Goal: Unclear

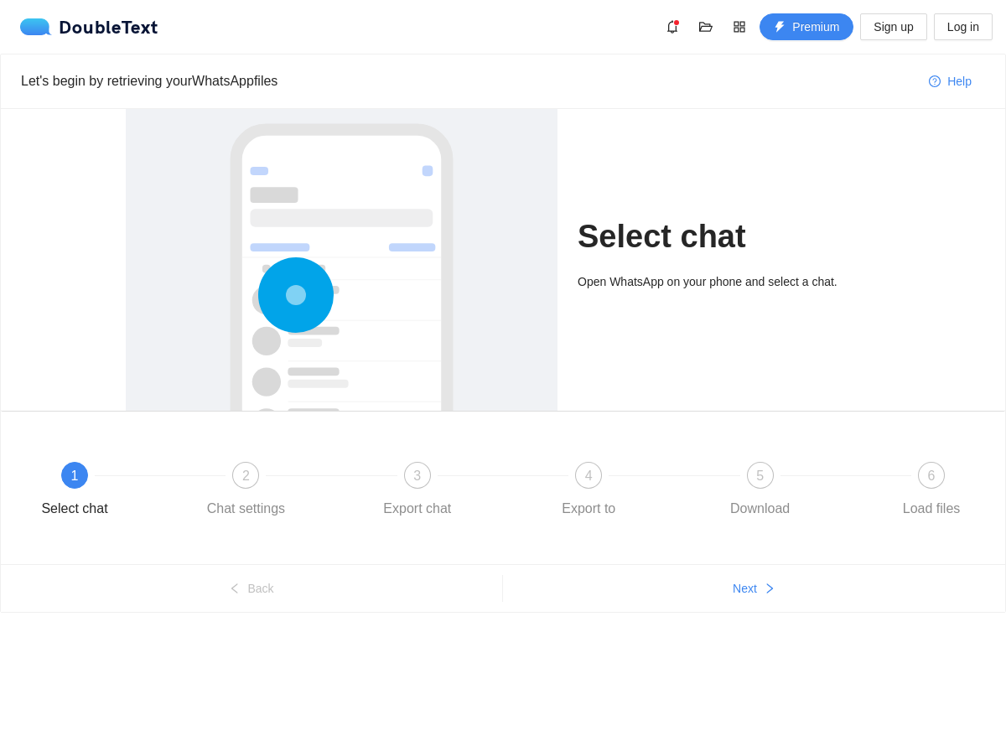
click at [47, 164] on div "Select chat Open WhatsApp on your phone and select a chat." at bounding box center [503, 260] width 1005 height 302
click at [25, 121] on div "Select chat Open WhatsApp on your phone and select a chat." at bounding box center [503, 260] width 1005 height 302
click at [64, 260] on div "Select chat Open WhatsApp on your phone and select a chat." at bounding box center [503, 260] width 1005 height 302
click at [78, 327] on div "Select chat Open WhatsApp on your phone and select a chat." at bounding box center [503, 260] width 1005 height 302
click at [64, 288] on div "Select chat Open WhatsApp on your phone and select a chat." at bounding box center [503, 260] width 1005 height 302
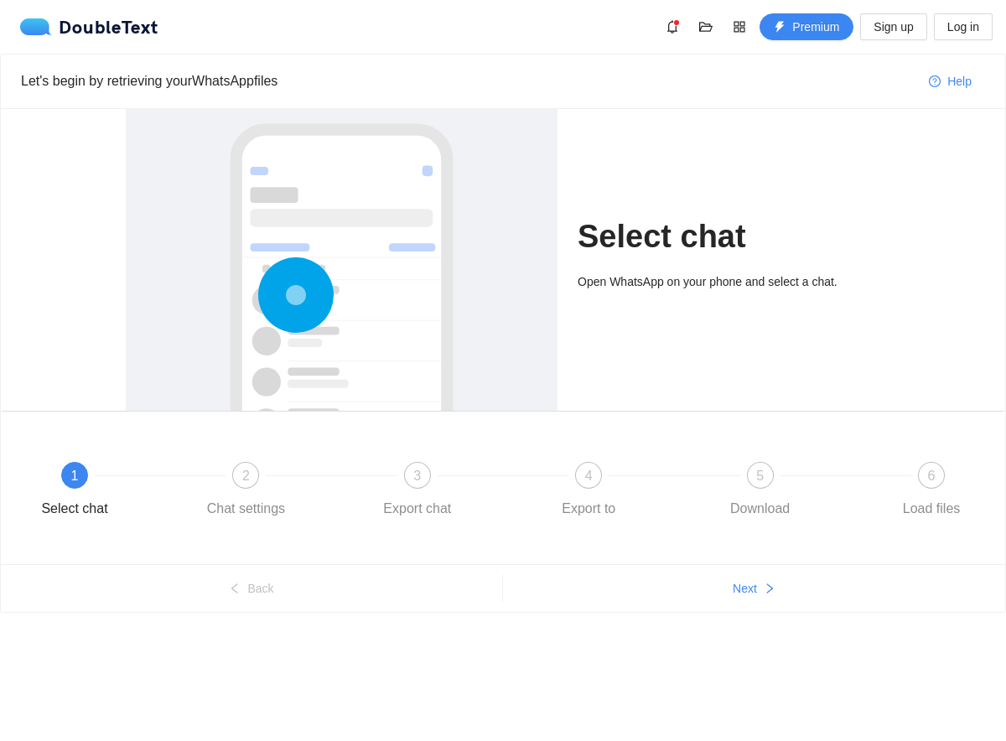
click at [46, 282] on div "Select chat Open WhatsApp on your phone and select a chat." at bounding box center [503, 260] width 1005 height 302
click at [296, 295] on circle at bounding box center [296, 295] width 0 height 0
click at [618, 322] on div "Select chat Open WhatsApp on your phone and select a chat." at bounding box center [729, 260] width 303 height 302
click at [589, 203] on div "Select chat Open WhatsApp on your phone and select a chat." at bounding box center [729, 260] width 303 height 302
click at [623, 347] on div "Select chat Open WhatsApp on your phone and select a chat." at bounding box center [729, 260] width 303 height 302
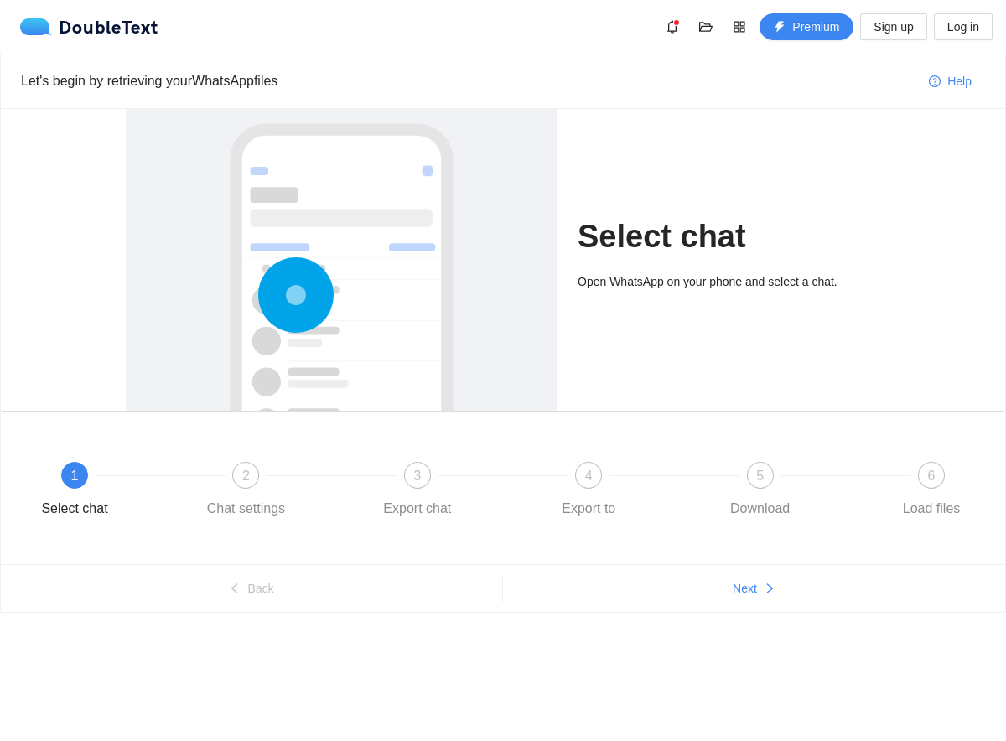
click at [642, 348] on div "Select chat Open WhatsApp on your phone and select a chat." at bounding box center [729, 260] width 303 height 302
